Goal: Information Seeking & Learning: Learn about a topic

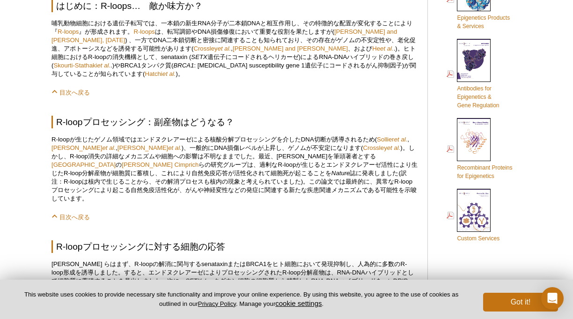
scroll to position [454, 0]
click at [208, 88] on p "目次へ戻る" at bounding box center [234, 91] width 366 height 9
drag, startPoint x: 263, startPoint y: 99, endPoint x: 276, endPoint y: 87, distance: 17.9
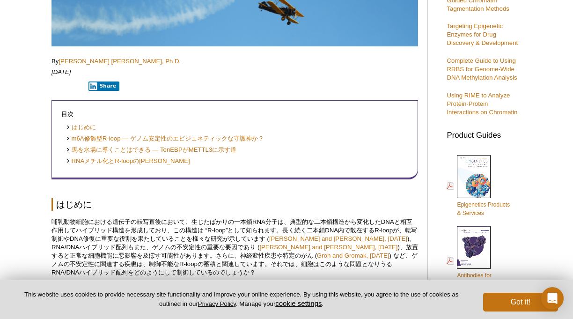
click at [52, 225] on p "哺乳動物細胞における遺伝子の転写直後において、生じたばかりの一本鎖RNA分子は、典型的な二本鎖構造から変化したDNAと相互作用してハイブリッド構造を形成してお…" at bounding box center [234, 247] width 366 height 59
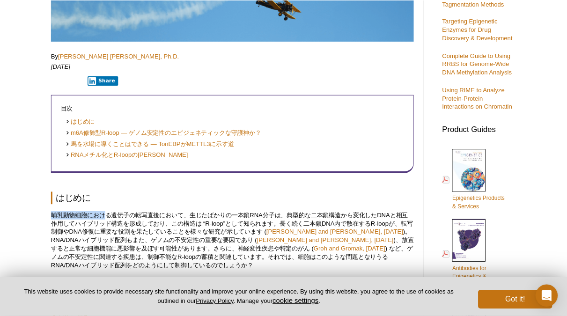
scroll to position [267, 0]
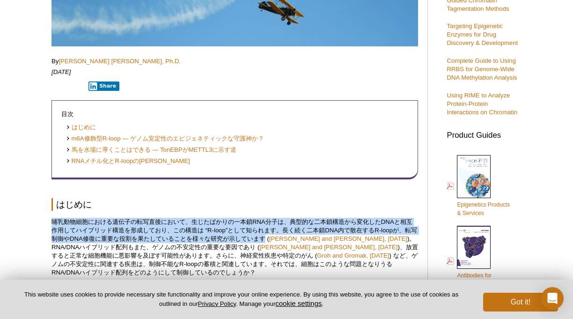
drag, startPoint x: 52, startPoint y: 220, endPoint x: 273, endPoint y: 237, distance: 221.5
click at [273, 237] on p "哺乳動物細胞における遺伝子の転写直後において、生じたばかりの一本鎖RNA分子は、典型的な二本鎖構造から変化したDNAと相互作用してハイブリッド構造を形成してお…" at bounding box center [234, 247] width 366 height 59
copy p "哺乳動物細胞における遺伝子の転写直後において、生じたばかりの一本鎖RNA分子は、典型的な二本鎖構造から変化したDNAと相互作用してハイブリッド構造を形成してお…"
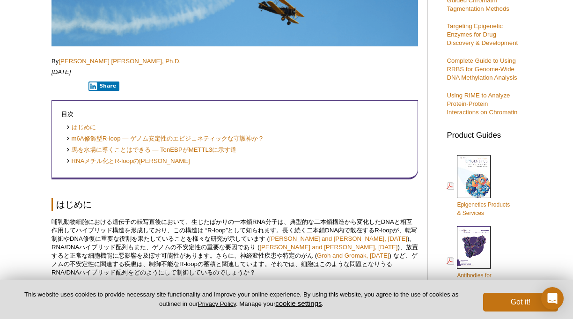
click at [303, 68] on p "[DATE]" at bounding box center [234, 72] width 366 height 8
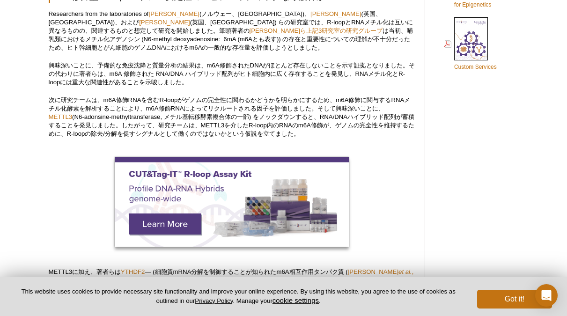
scroll to position [641, 0]
